Goal: Find specific page/section: Find specific page/section

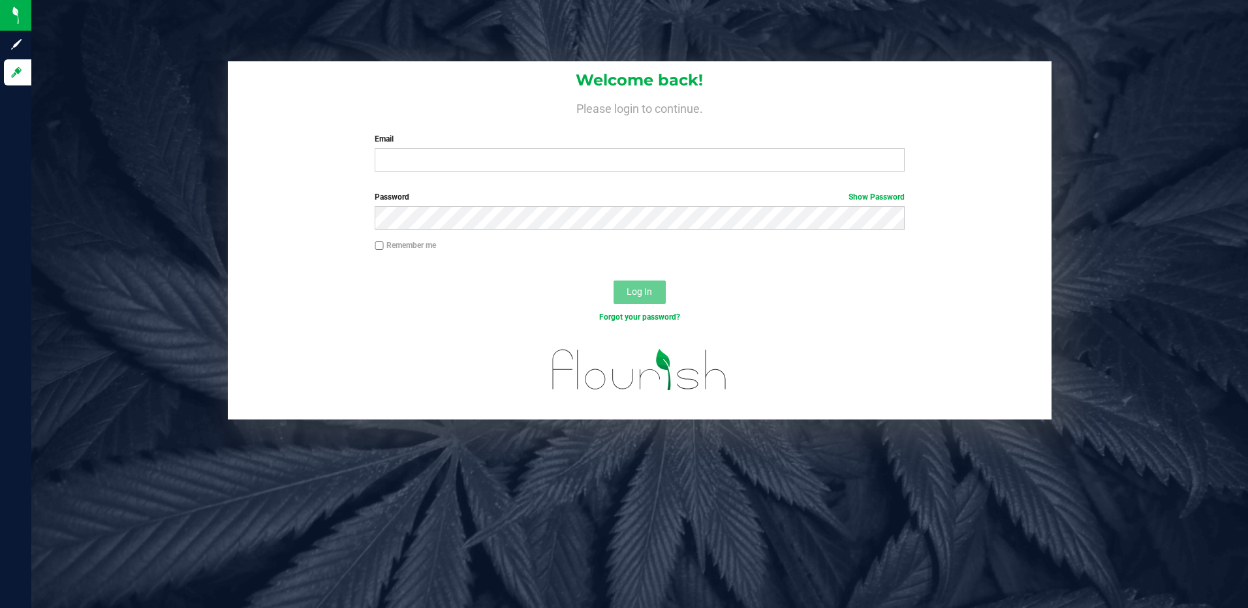
click at [448, 148] on div "Email Required Please format your email correctly." at bounding box center [640, 152] width 550 height 39
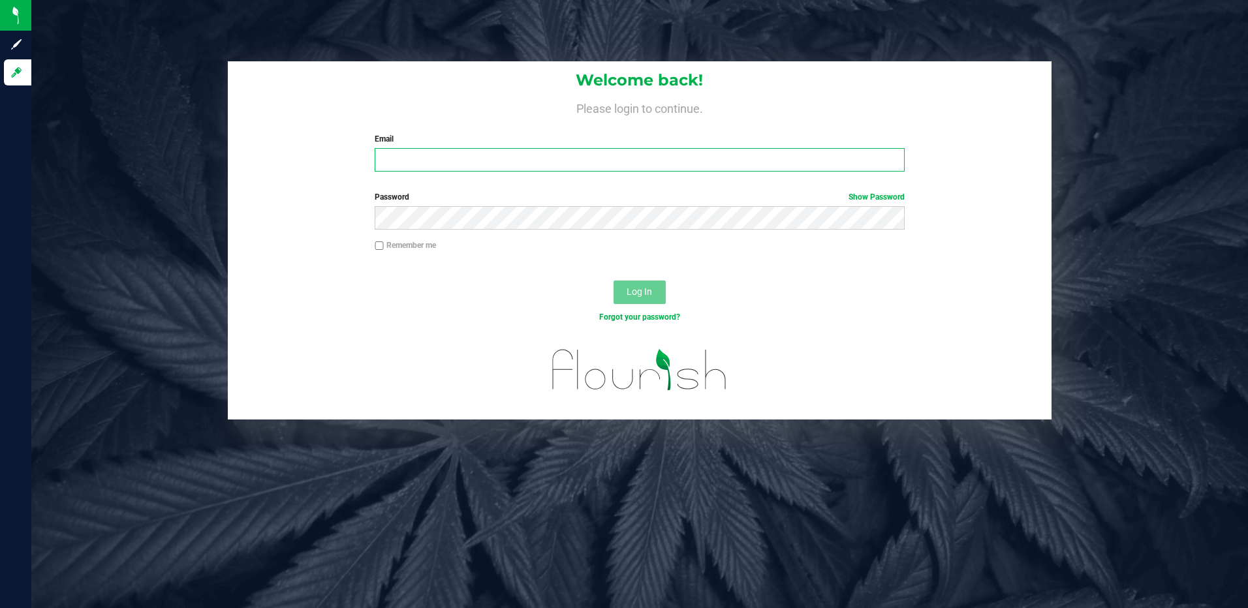
click at [441, 155] on input "Email" at bounding box center [640, 159] width 530 height 23
type input "[EMAIL_ADDRESS][DOMAIN_NAME]"
click at [614, 281] on button "Log In" at bounding box center [640, 292] width 52 height 23
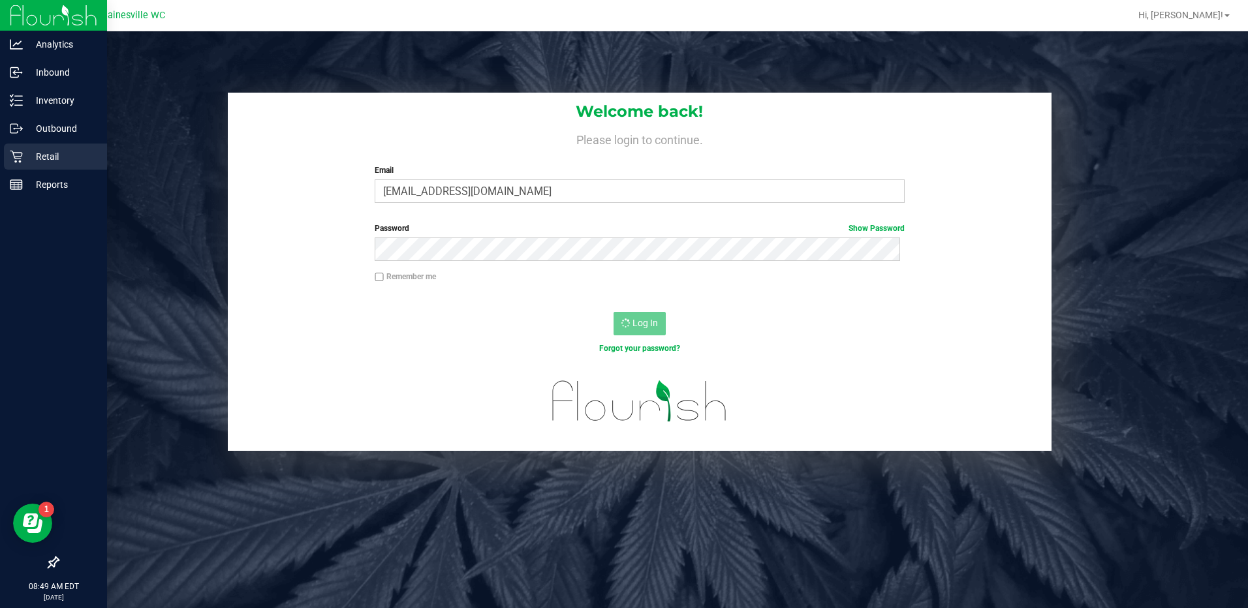
click at [50, 152] on p "Retail" at bounding box center [62, 157] width 78 height 16
click at [39, 155] on p "Retail" at bounding box center [62, 157] width 78 height 16
